Goal: Check status: Check status

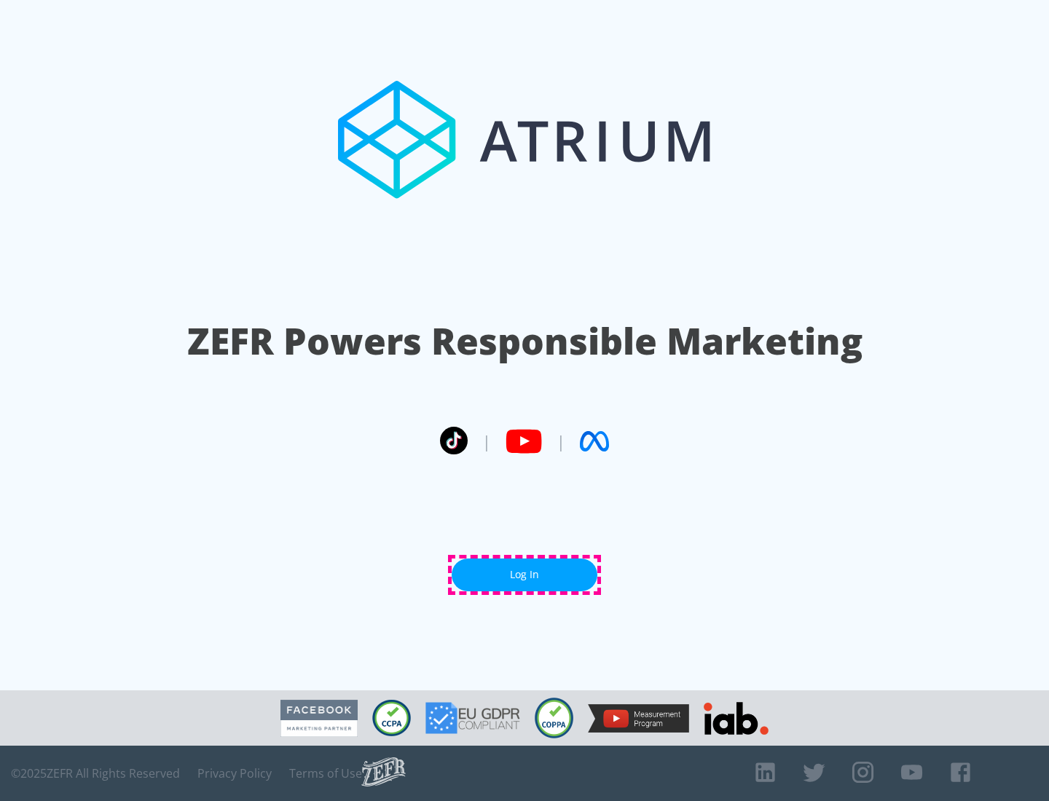
click at [524, 575] on link "Log In" at bounding box center [525, 575] width 146 height 33
